Goal: Information Seeking & Learning: Compare options

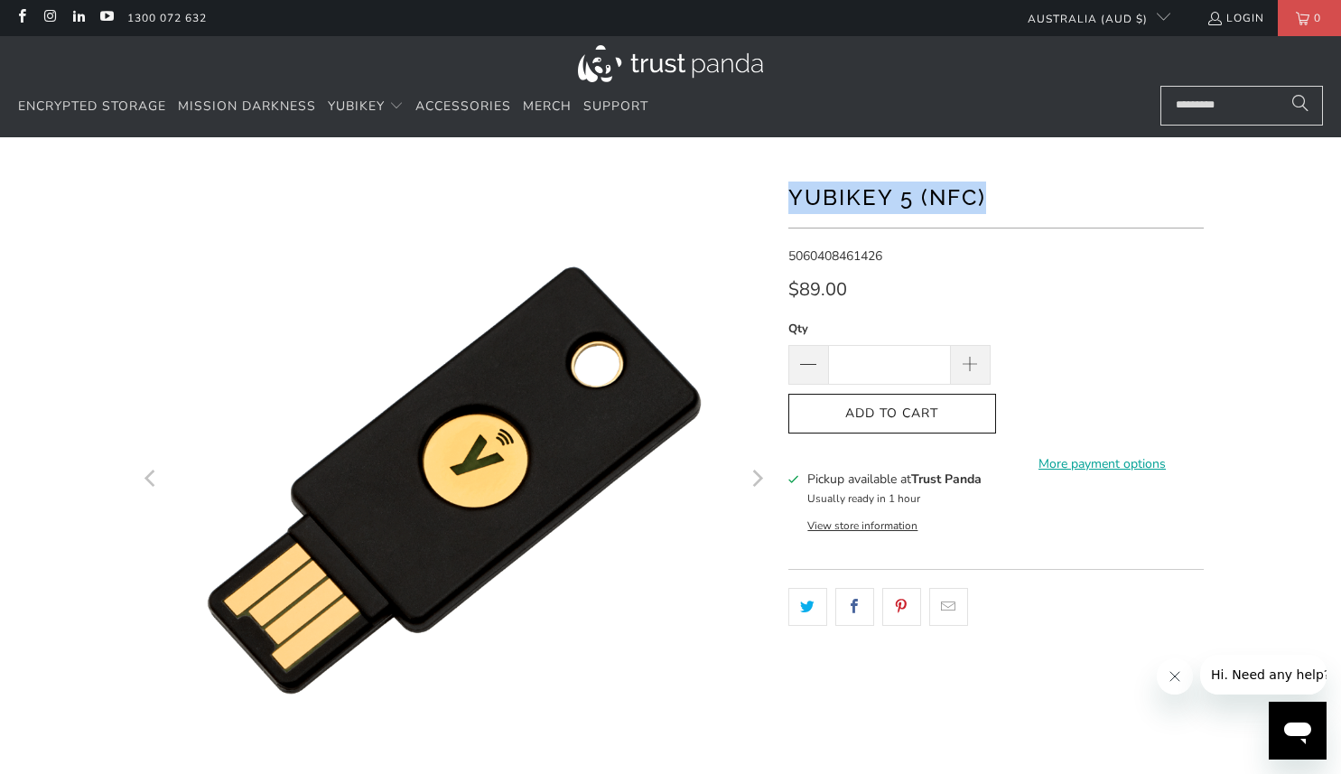
drag, startPoint x: 1020, startPoint y: 187, endPoint x: 784, endPoint y: 209, distance: 237.5
click at [784, 209] on div at bounding box center [670, 619] width 1083 height 911
copy h1 "YubiKey 5 (NFC)"
click at [1204, 109] on input "Search..." at bounding box center [1241, 106] width 163 height 40
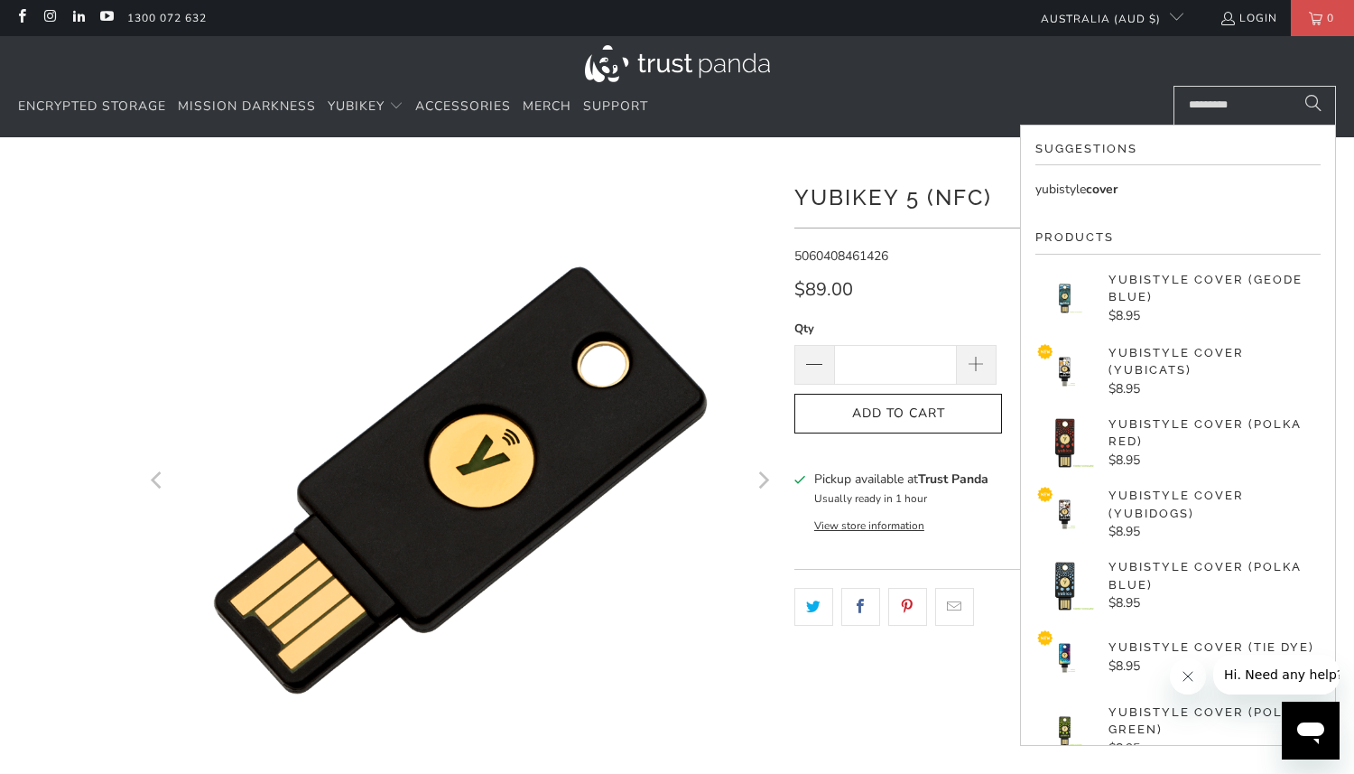
type input "*********"
click at [1163, 310] on p "$8.95" at bounding box center [1215, 316] width 212 height 20
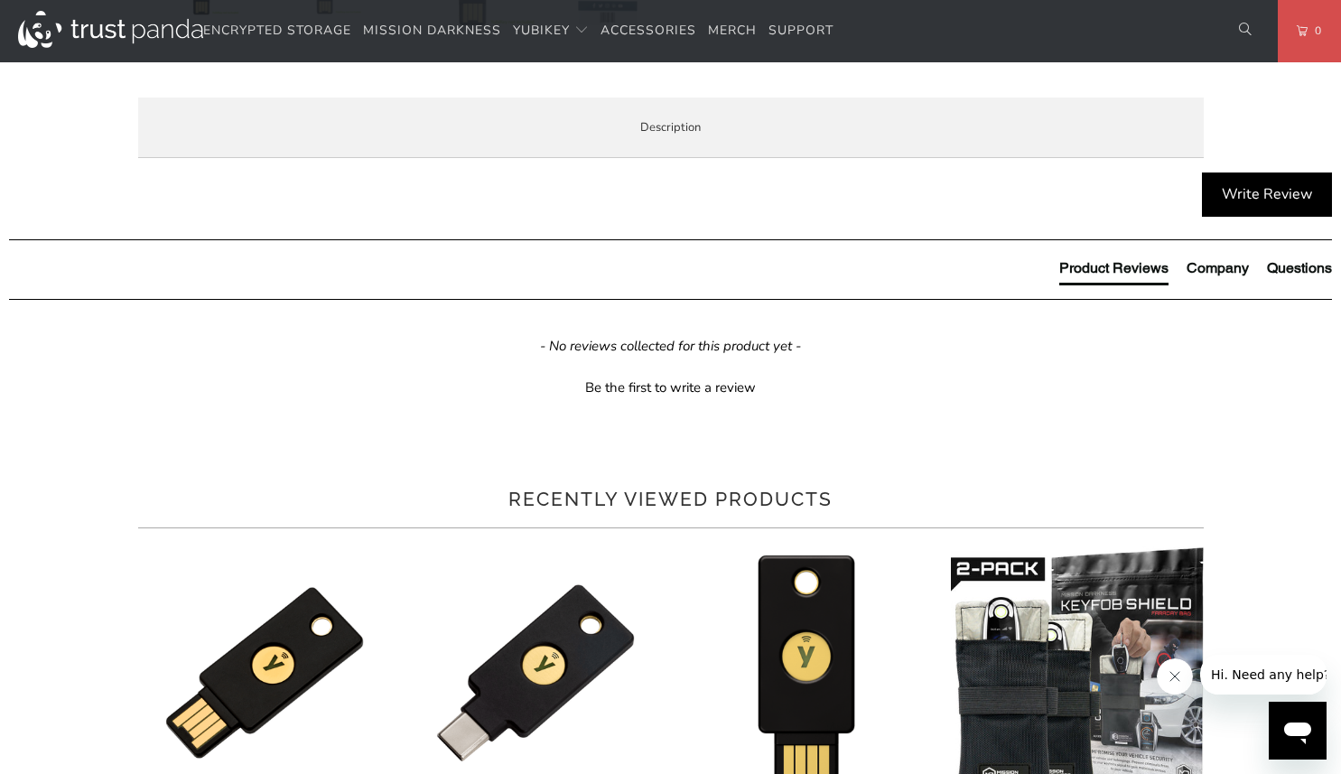
click at [0, 0] on span "Specifications" at bounding box center [0, 0] width 0 height 0
click at [0, 0] on span "Enterprise and Government" at bounding box center [0, 0] width 0 height 0
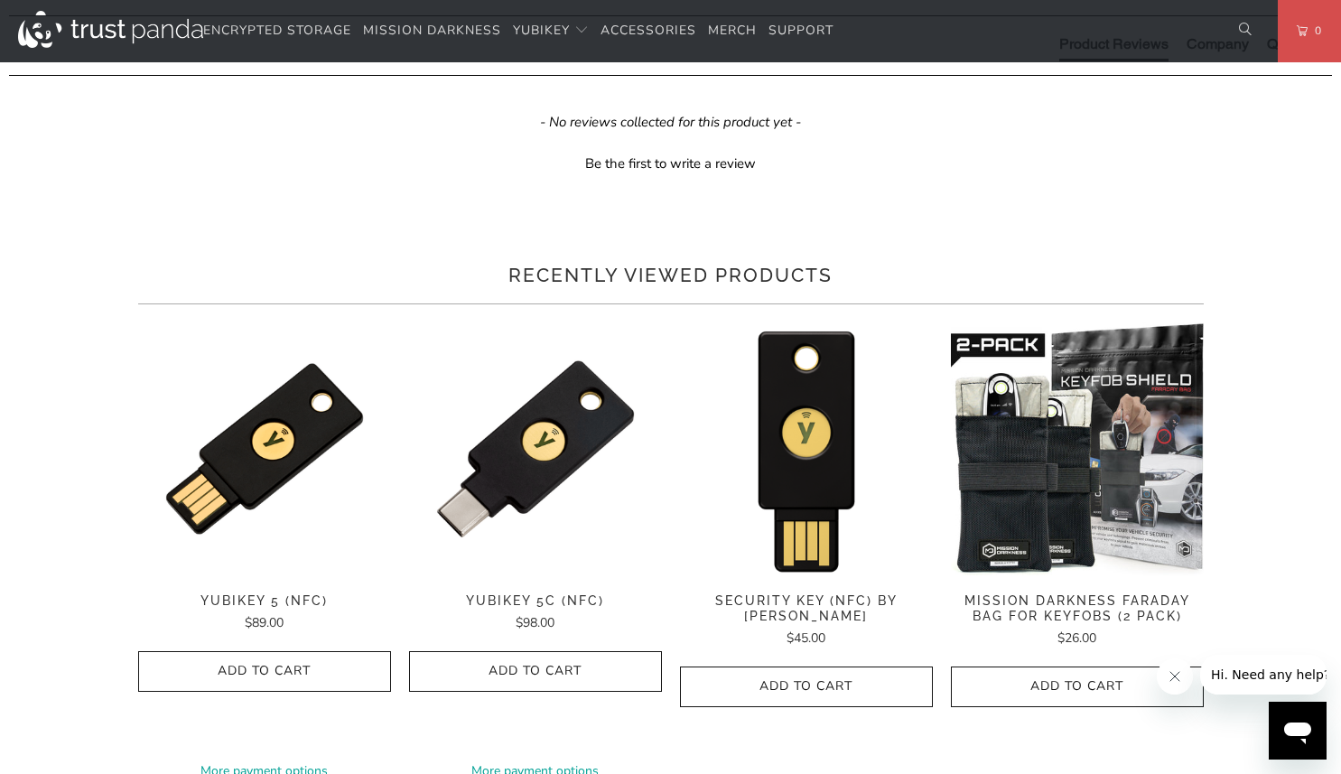
scroll to position [993, 0]
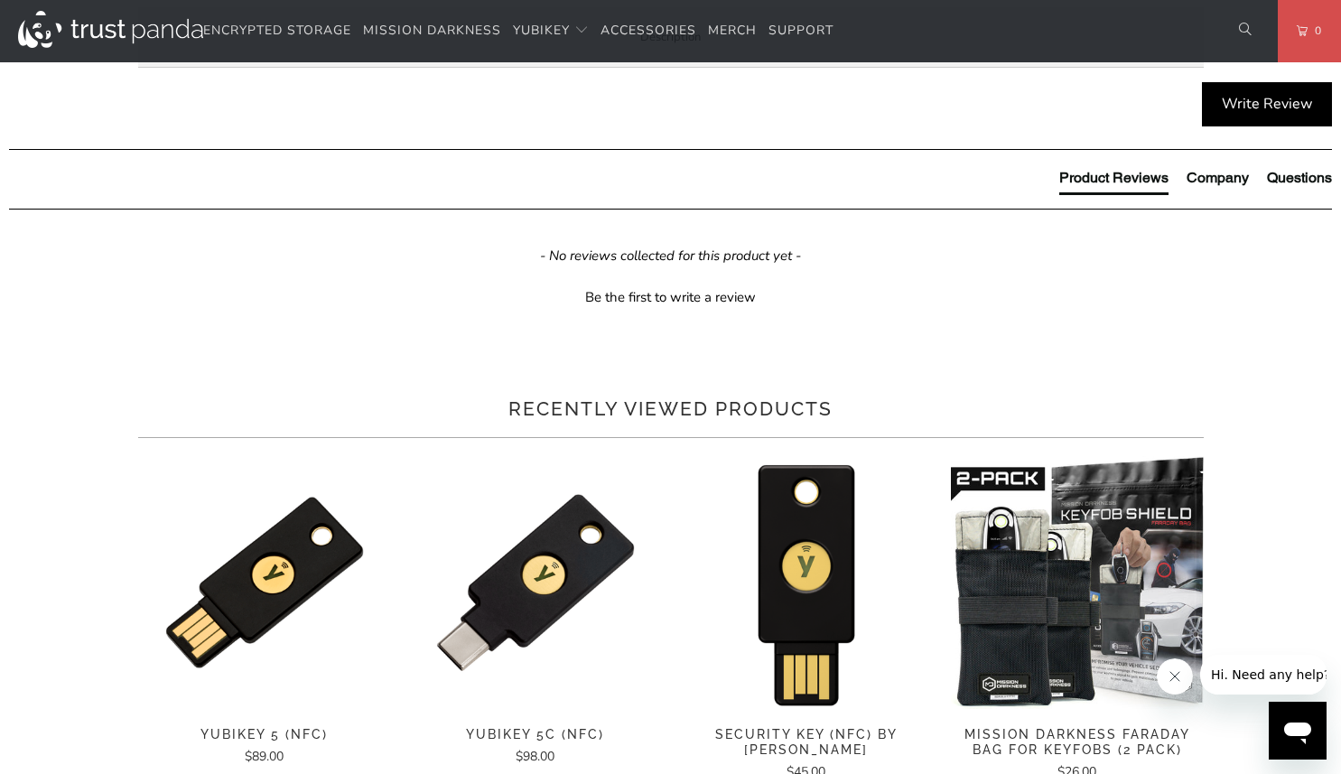
click at [0, 0] on span "Local Service & Support" at bounding box center [0, 0] width 0 height 0
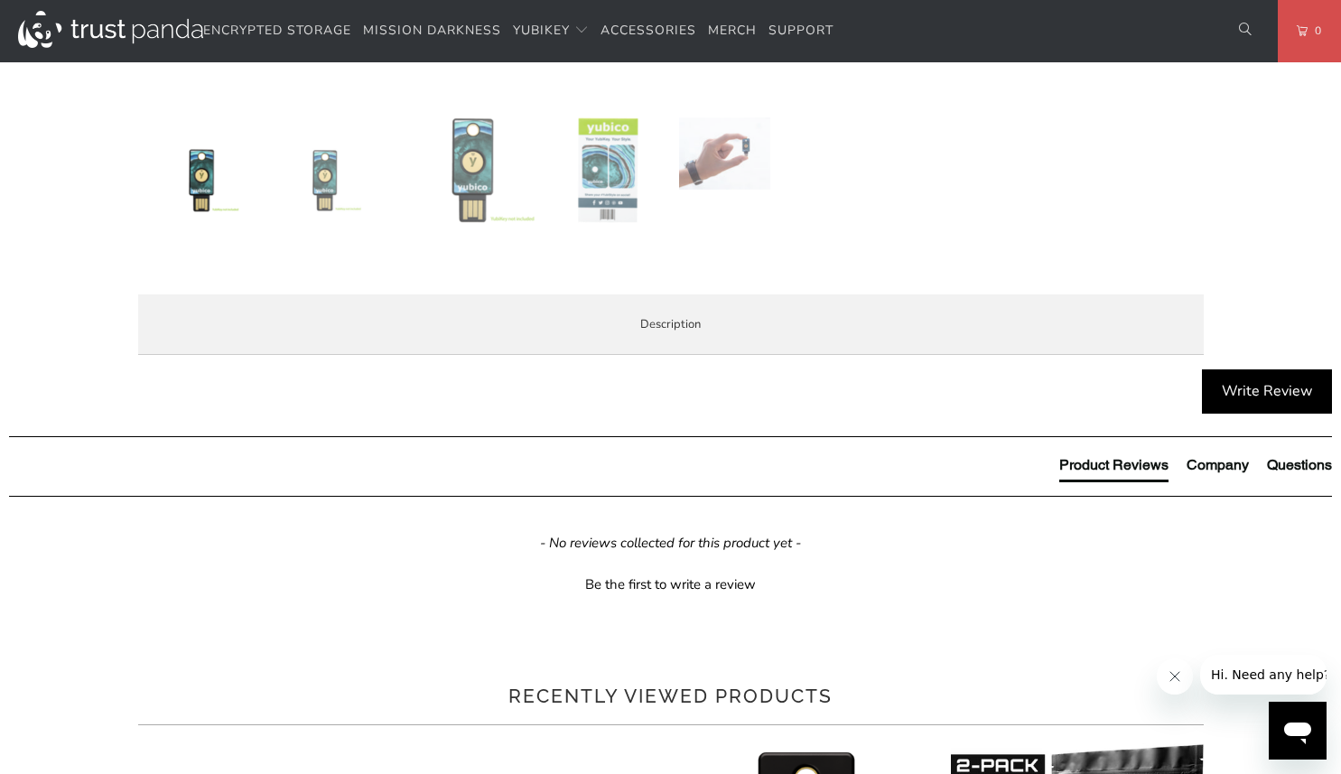
scroll to position [632, 0]
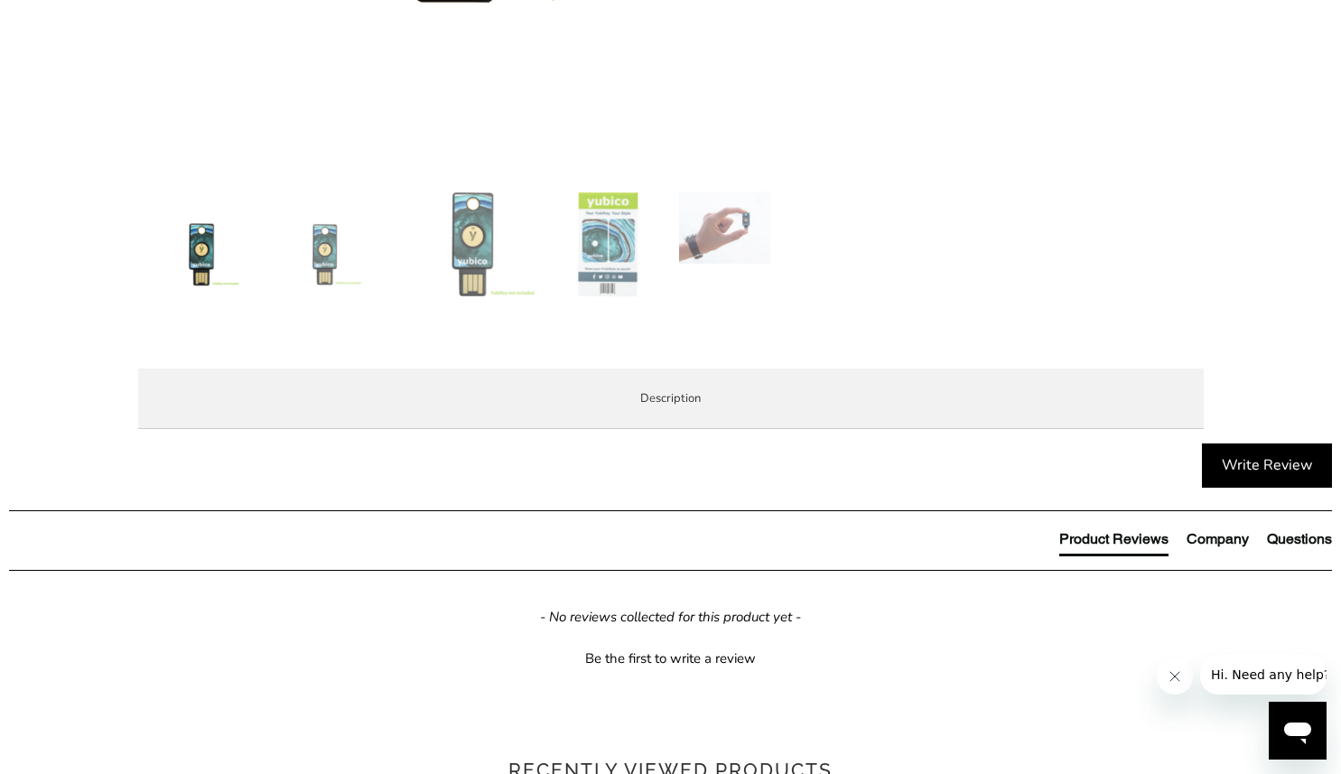
click at [0, 0] on span "Enterprise and Government" at bounding box center [0, 0] width 0 height 0
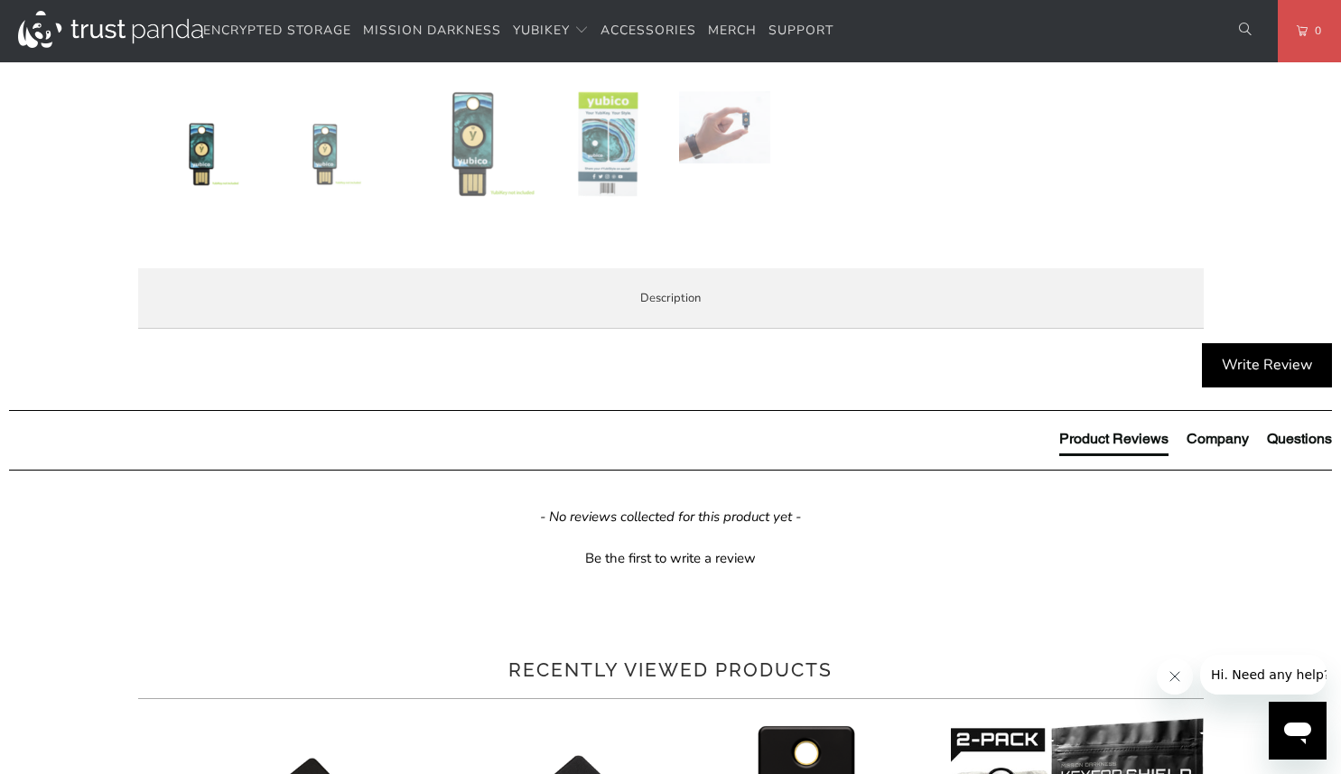
scroll to position [451, 0]
